Goal: Obtain resource: Download file/media

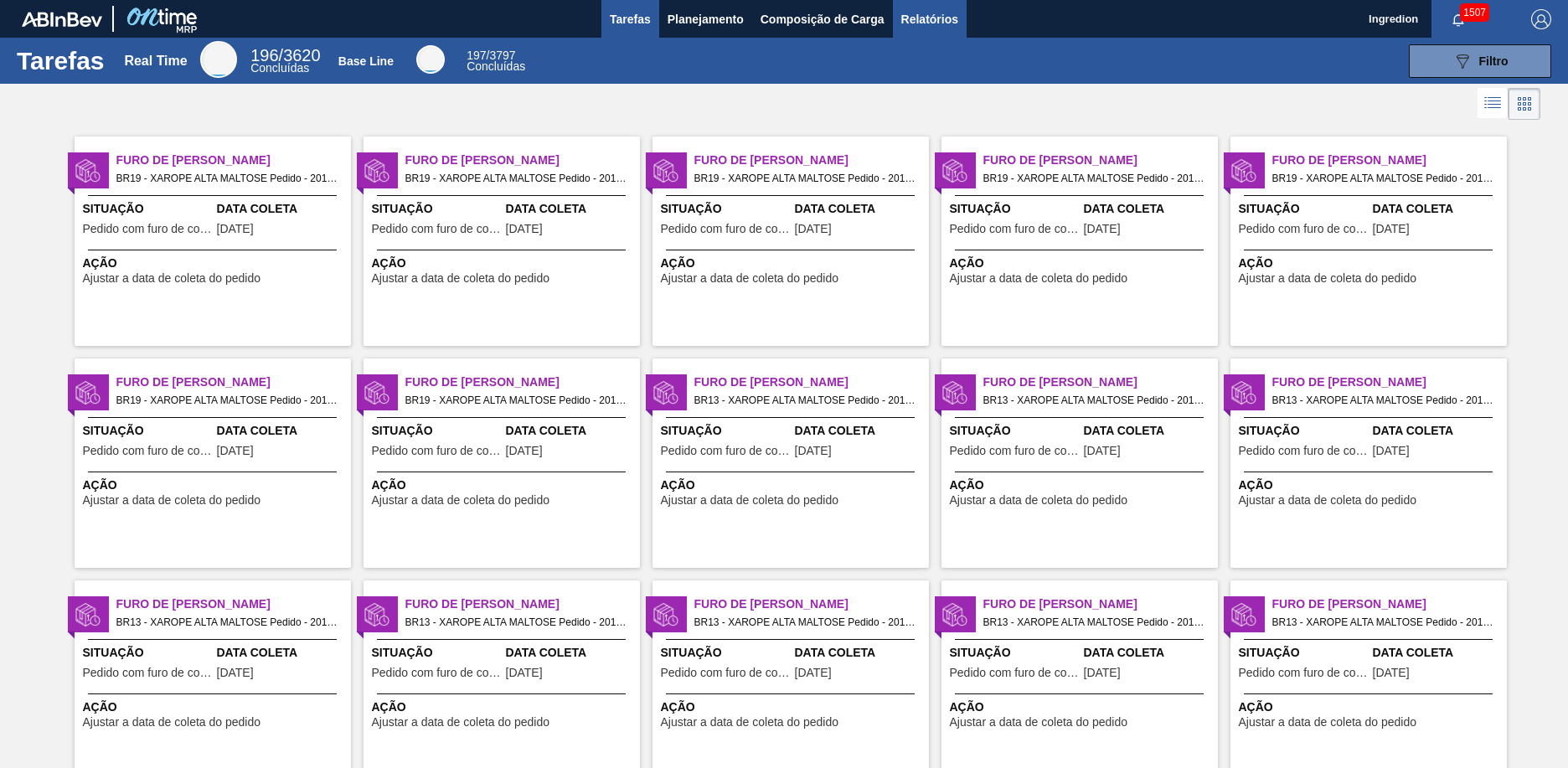
click at [929, 18] on span "Relatórios" at bounding box center [930, 19] width 57 height 20
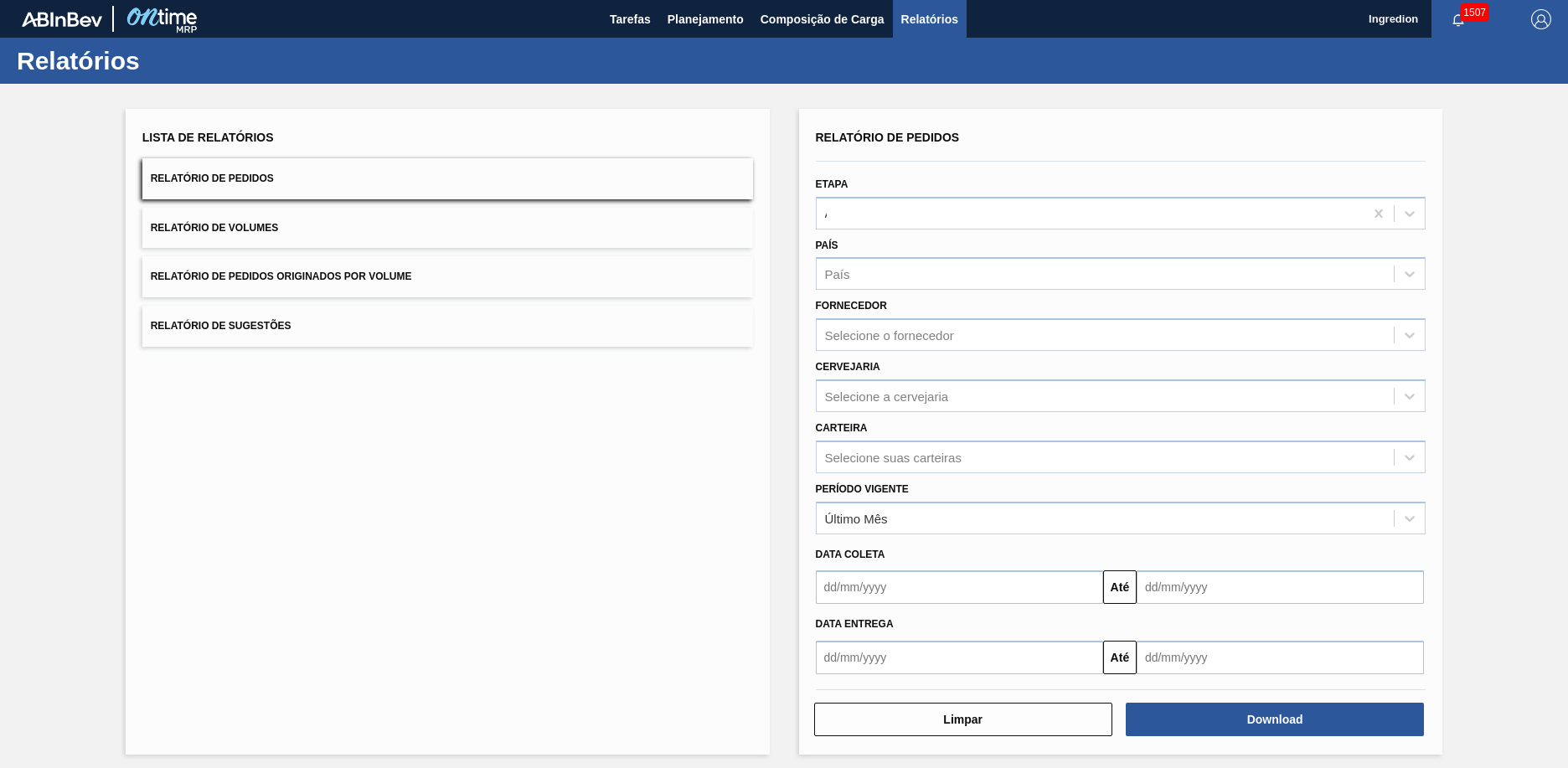
type input "Aguardando Faturamento"
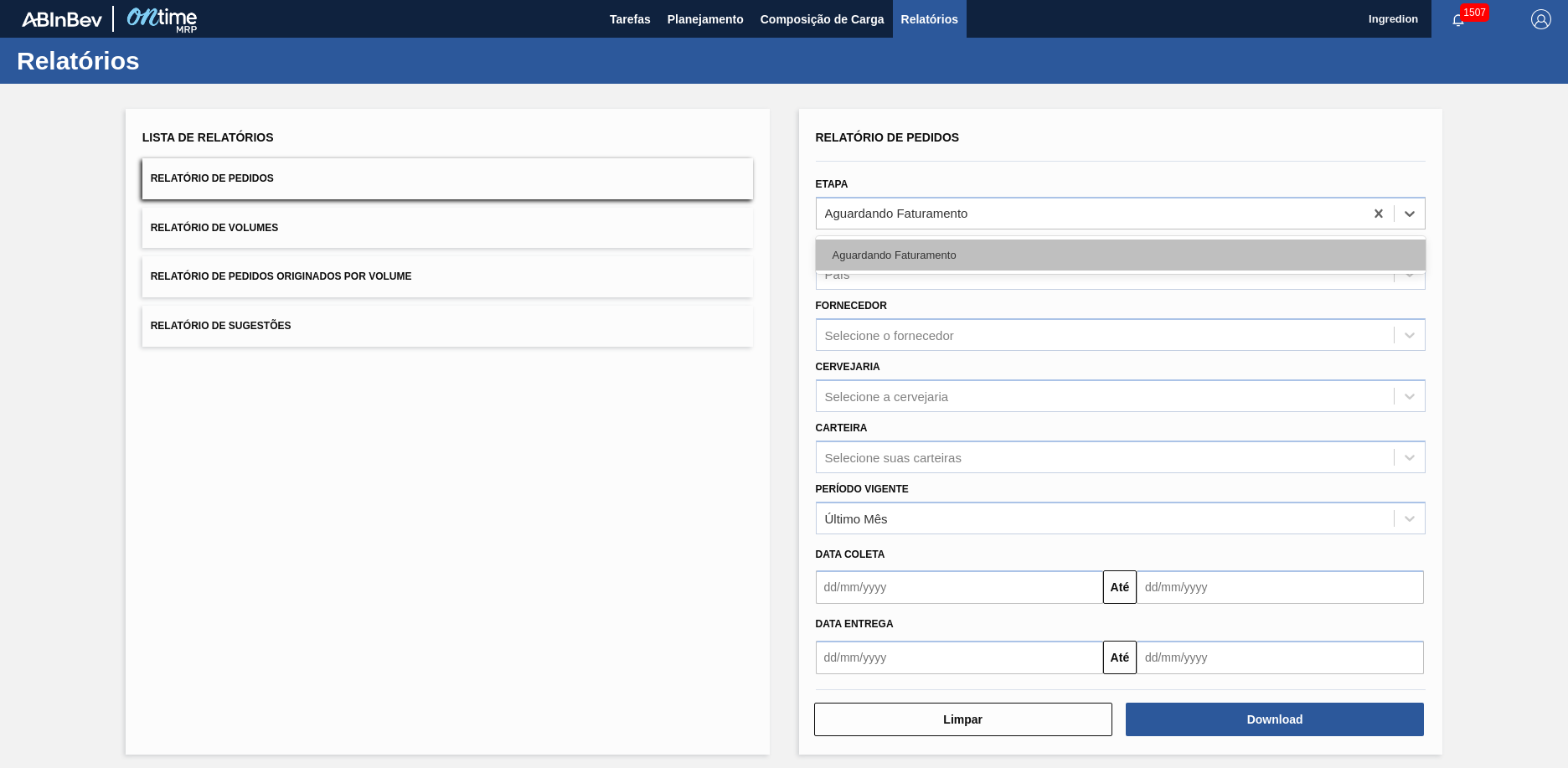
click at [1118, 255] on div "Aguardando Faturamento" at bounding box center [1121, 255] width 611 height 31
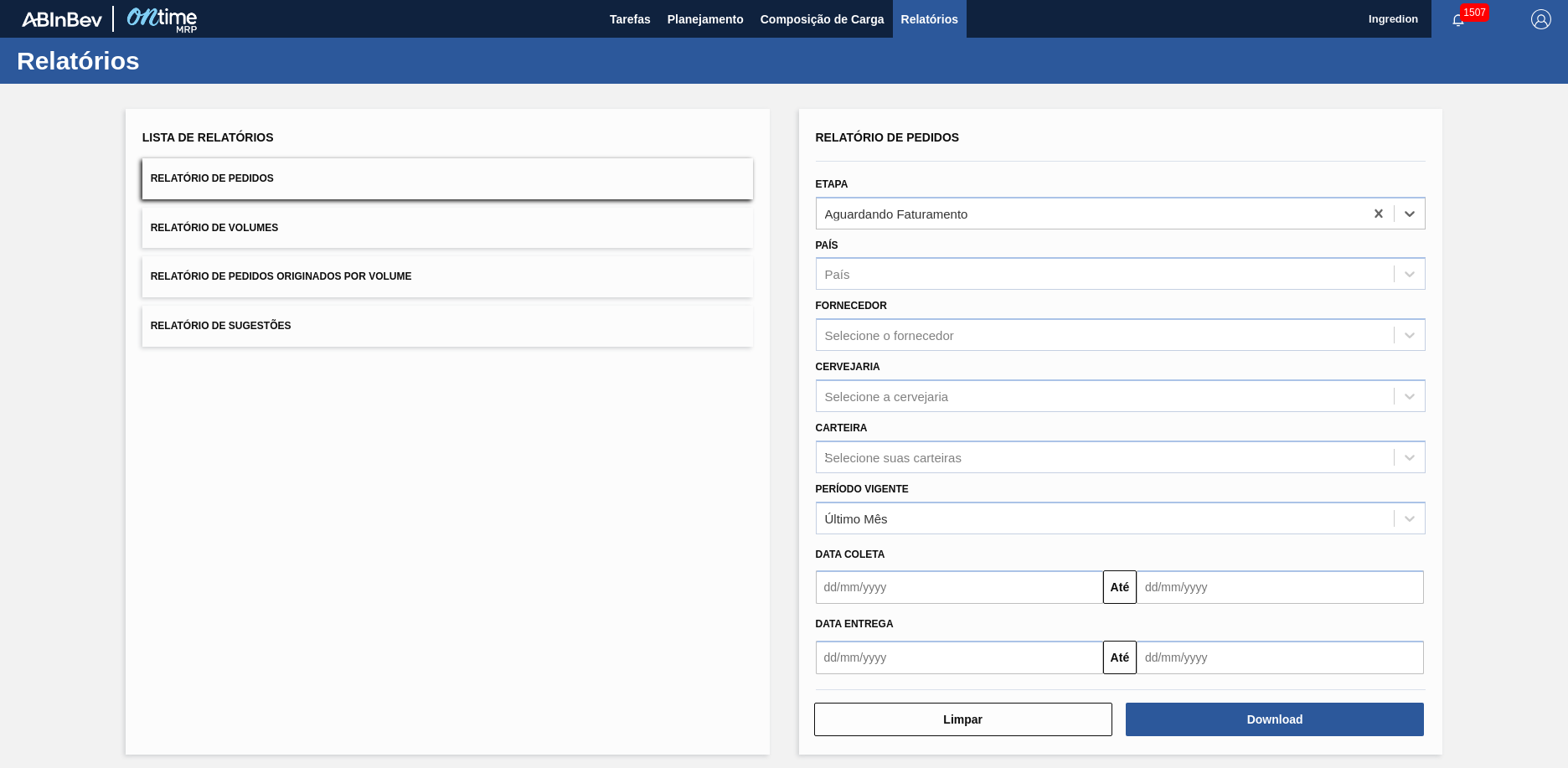
type input "Xarope"
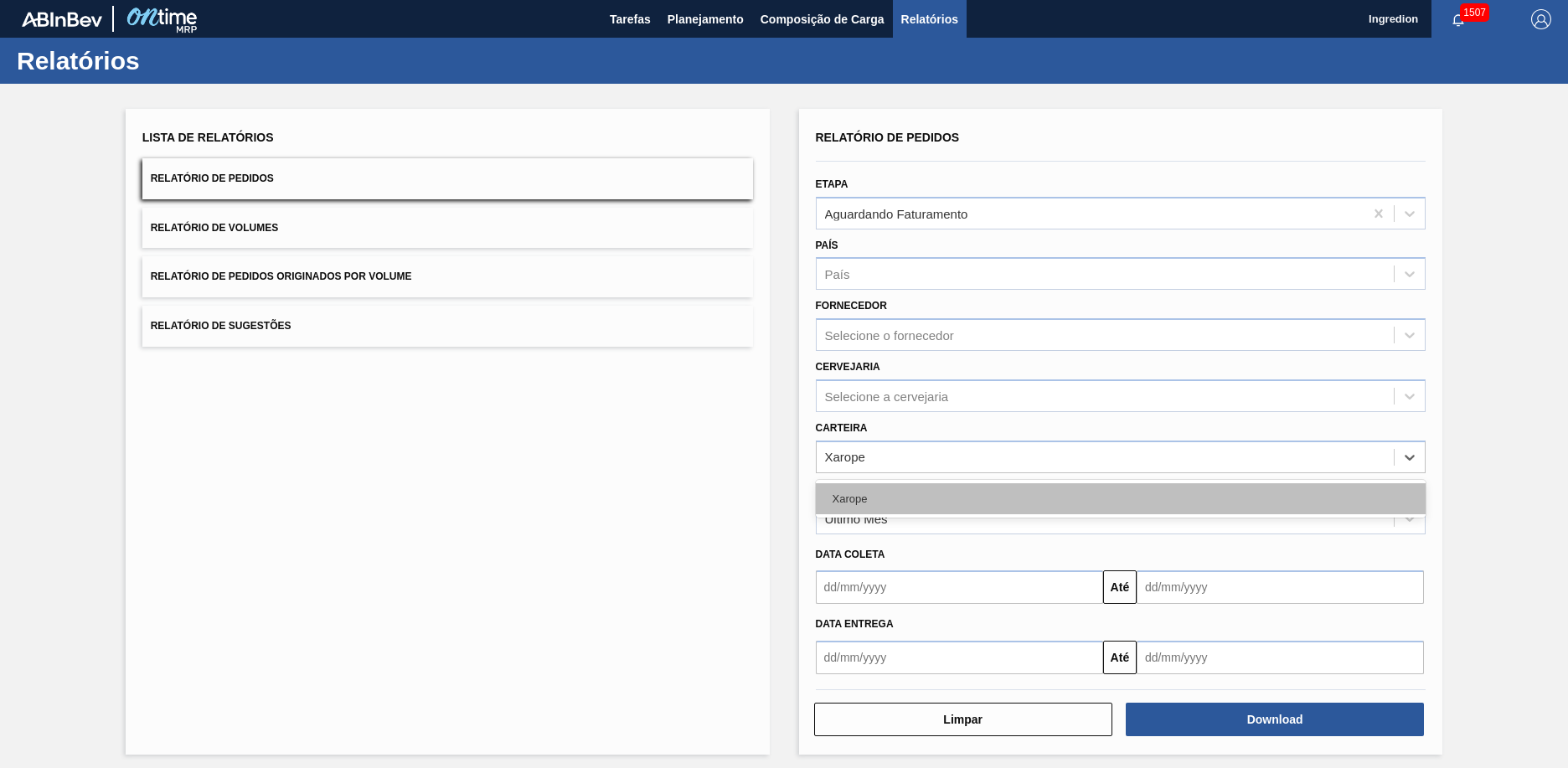
click at [1118, 498] on div "Xarope" at bounding box center [1121, 498] width 611 height 31
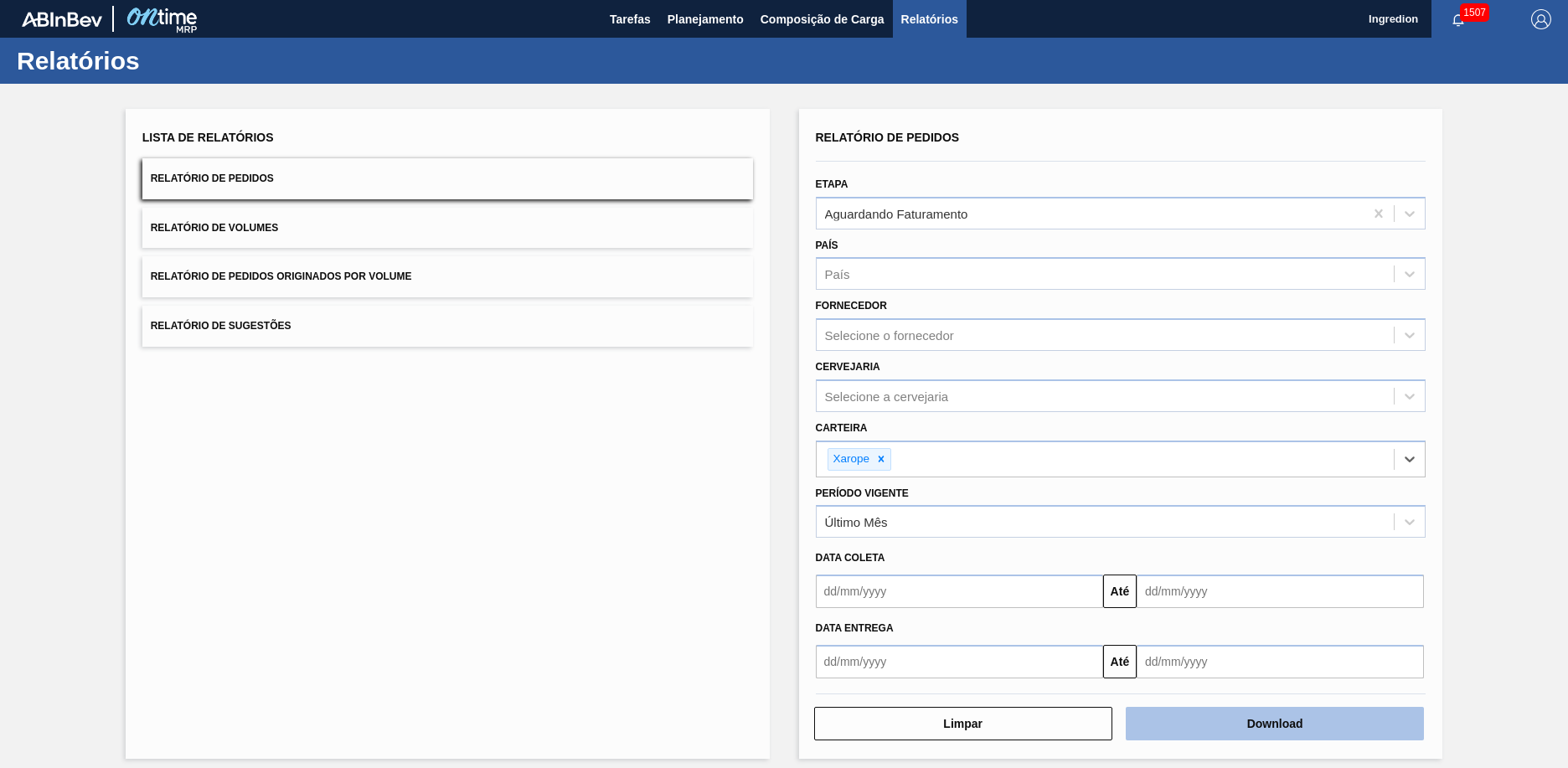
click at [1272, 723] on button "Download" at bounding box center [1275, 723] width 298 height 34
